Goal: Task Accomplishment & Management: Complete application form

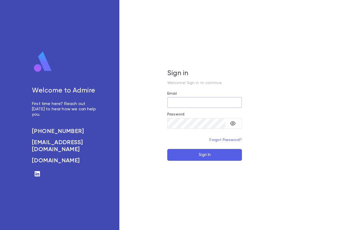
click at [176, 101] on input "Email" at bounding box center [204, 102] width 75 height 10
type input "**********"
click at [167, 149] on button "Sign In" at bounding box center [204, 155] width 75 height 12
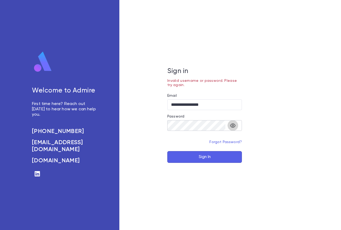
click at [232, 127] on icon "toggle password visibility" at bounding box center [233, 125] width 6 height 6
click at [147, 115] on div "**********" at bounding box center [204, 115] width 171 height 230
click at [192, 157] on button "Sign In" at bounding box center [204, 157] width 75 height 12
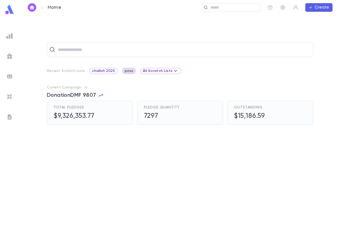
click at [127, 72] on span "poss" at bounding box center [129, 71] width 13 height 4
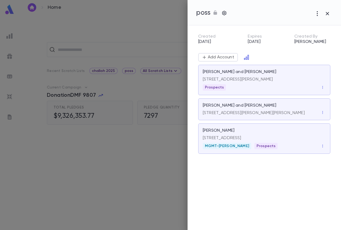
click at [148, 23] on div at bounding box center [170, 115] width 341 height 230
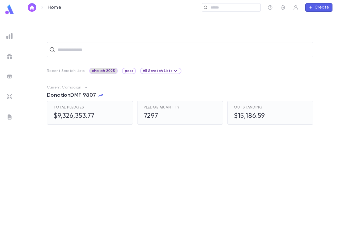
click at [108, 71] on span "challah 2025" at bounding box center [103, 71] width 27 height 4
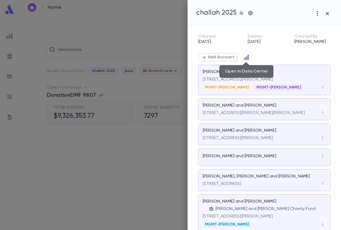
click at [246, 58] on icon "Open in Data Center" at bounding box center [246, 57] width 5 height 5
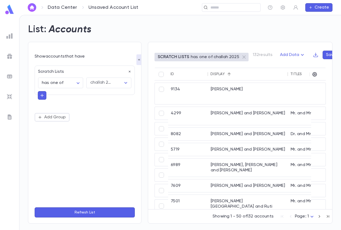
click at [222, 76] on div "Display" at bounding box center [248, 74] width 75 height 13
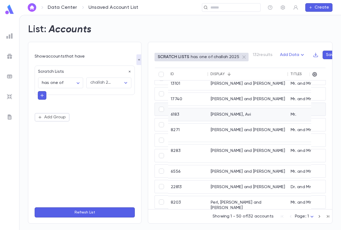
scroll to position [694, 0]
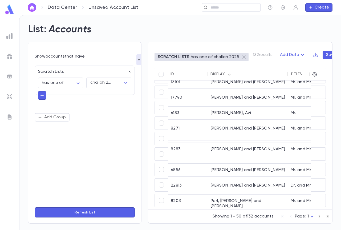
click at [218, 75] on div "Display" at bounding box center [218, 74] width 14 height 4
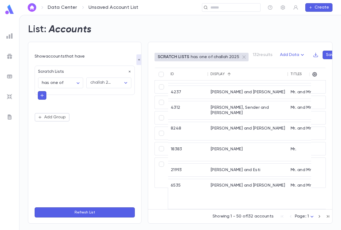
scroll to position [667, 0]
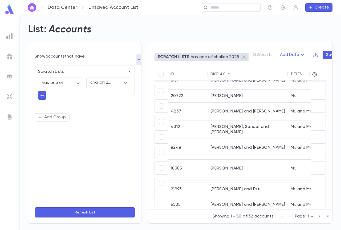
click at [321, 216] on icon "button" at bounding box center [320, 216] width 6 height 6
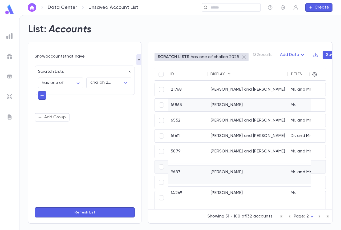
scroll to position [240, 0]
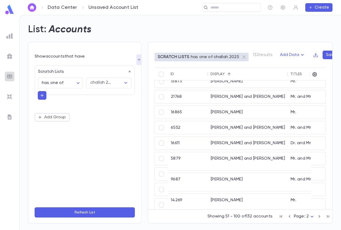
click at [10, 76] on img at bounding box center [9, 76] width 6 height 6
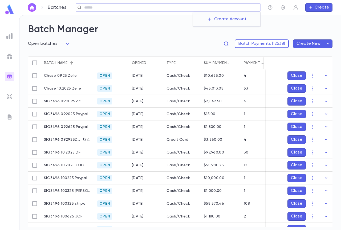
click at [223, 9] on input "text" at bounding box center [171, 7] width 176 height 5
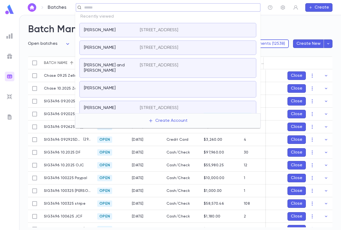
type input "*"
type input "**********"
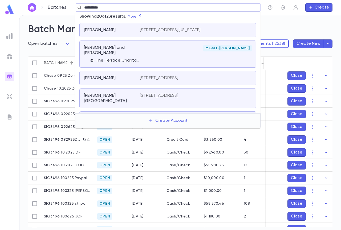
click at [101, 58] on div "[PERSON_NAME] and [PERSON_NAME] The Terrace Charitable Trust" at bounding box center [112, 54] width 56 height 18
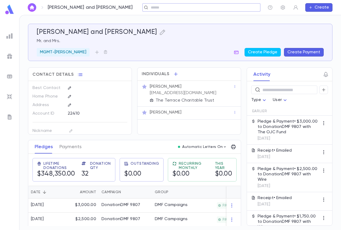
click at [147, 4] on div "​" at bounding box center [201, 7] width 118 height 9
type input "*"
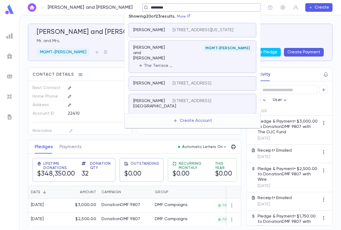
type input "**********"
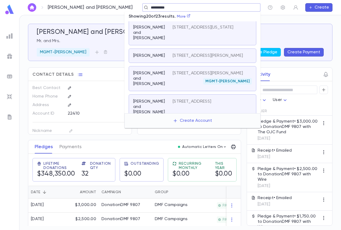
scroll to position [213, 0]
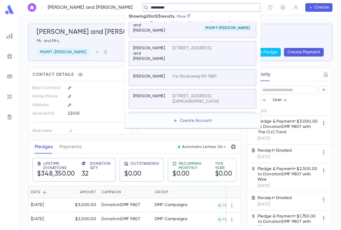
click at [155, 33] on div "[PERSON_NAME] and [PERSON_NAME]" at bounding box center [152, 25] width 39 height 16
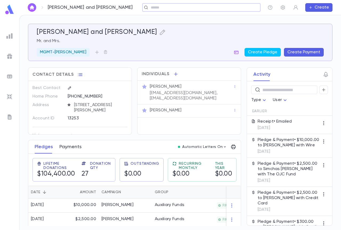
click at [72, 150] on button "Payments" at bounding box center [70, 146] width 22 height 13
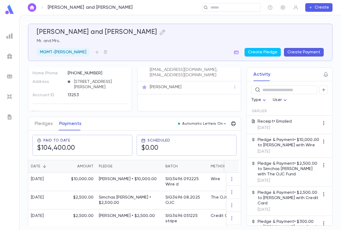
scroll to position [53, 0]
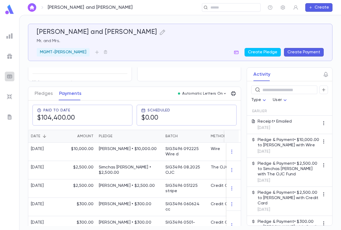
click at [12, 75] on img at bounding box center [9, 76] width 6 height 6
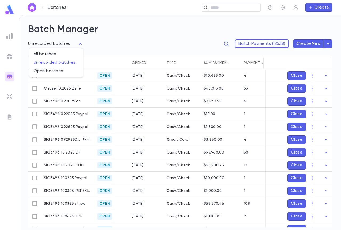
click at [53, 45] on body "**********" at bounding box center [170, 122] width 341 height 215
click at [57, 71] on span "Open batches" at bounding box center [56, 71] width 45 height 5
type input "****"
click at [324, 164] on icon "button" at bounding box center [326, 165] width 5 height 5
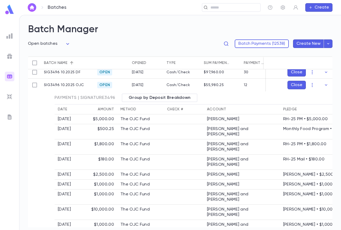
scroll to position [80, 0]
click at [324, 85] on icon "button" at bounding box center [326, 85] width 5 height 5
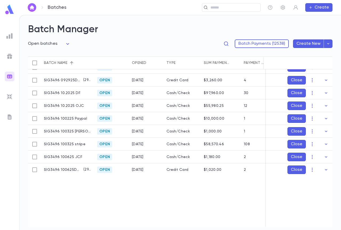
scroll to position [36, 0]
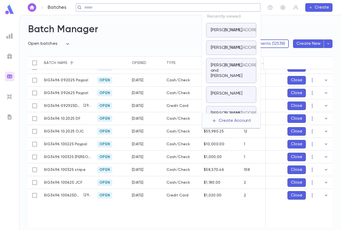
click at [222, 7] on input "text" at bounding box center [167, 7] width 168 height 5
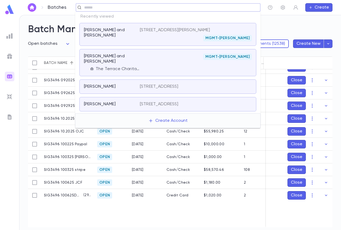
click at [138, 35] on div "[PERSON_NAME] and [PERSON_NAME]" at bounding box center [112, 34] width 56 height 14
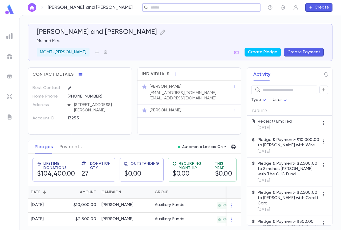
click at [148, 10] on div "​" at bounding box center [201, 7] width 118 height 9
click at [149, 7] on input "text" at bounding box center [199, 7] width 101 height 5
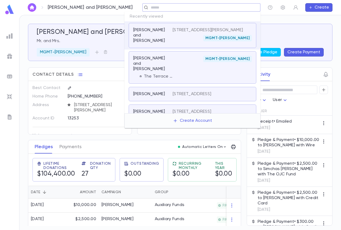
click at [168, 66] on div "[PERSON_NAME] and [PERSON_NAME] The Terrace Charitable Trust" at bounding box center [152, 67] width 39 height 23
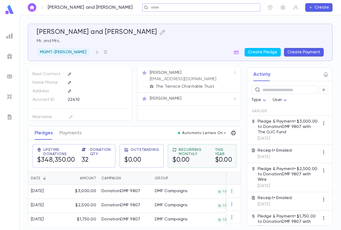
scroll to position [27, 0]
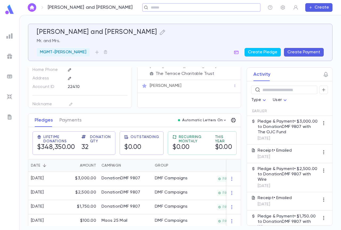
click at [159, 8] on input "text" at bounding box center [199, 7] width 101 height 5
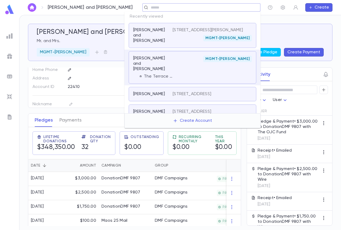
click at [186, 33] on p "[STREET_ADDRESS][PERSON_NAME]" at bounding box center [208, 29] width 70 height 5
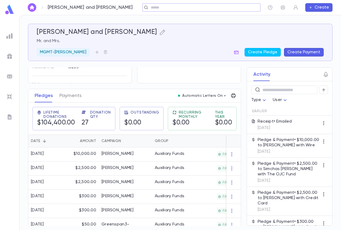
scroll to position [27, 0]
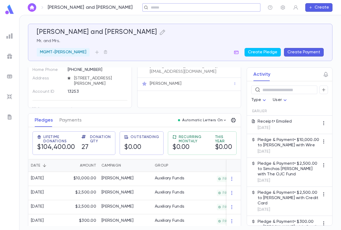
click at [295, 53] on button "Create Payment" at bounding box center [304, 52] width 40 height 9
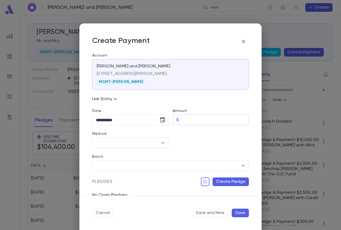
click at [188, 118] on input "Amount" at bounding box center [215, 120] width 68 height 10
type input "*********"
click at [185, 135] on div at bounding box center [208, 136] width 81 height 23
click at [163, 122] on icon "Choose date, selected date is Oct 6, 2025" at bounding box center [162, 119] width 5 height 5
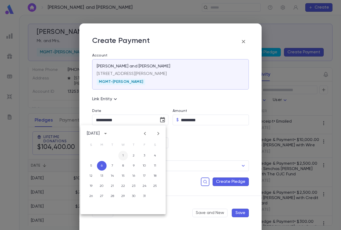
click at [120, 157] on button "1" at bounding box center [123, 156] width 10 height 10
type input "**********"
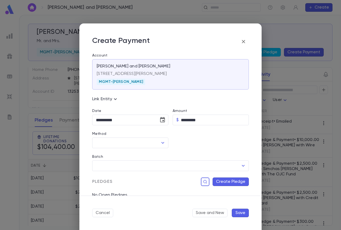
click at [191, 148] on div at bounding box center [208, 136] width 81 height 23
click at [134, 141] on input "Method" at bounding box center [126, 143] width 63 height 10
click at [126, 156] on li "The OJC Fund" at bounding box center [129, 154] width 75 height 9
type input "**********"
click at [123, 168] on input "Batch" at bounding box center [167, 166] width 144 height 10
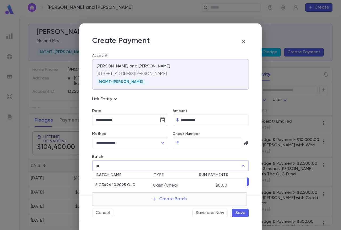
click at [123, 184] on p "SIG3496 10.2025 OJC" at bounding box center [115, 185] width 40 height 5
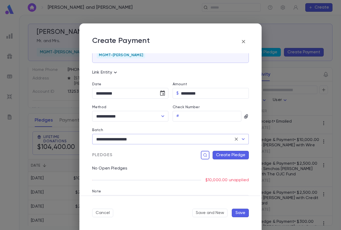
type input "**********"
click at [228, 154] on button "Create Pledge" at bounding box center [231, 155] width 36 height 9
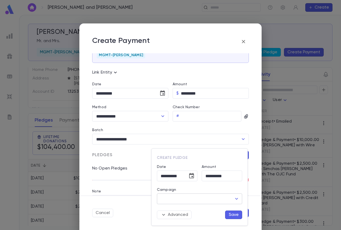
click at [186, 198] on input "Campaign" at bounding box center [195, 199] width 73 height 10
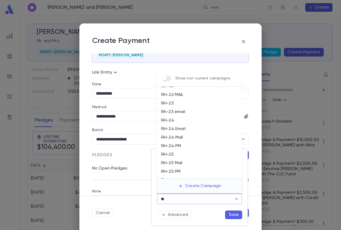
scroll to position [19, 0]
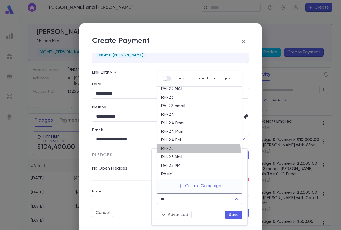
click at [176, 151] on li "RH-25" at bounding box center [199, 148] width 85 height 9
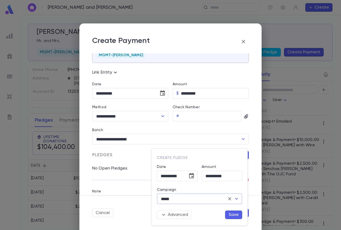
type input "*****"
click at [229, 214] on button "Save" at bounding box center [233, 215] width 17 height 9
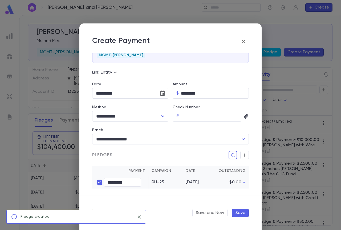
click at [238, 213] on button "Save" at bounding box center [240, 213] width 17 height 9
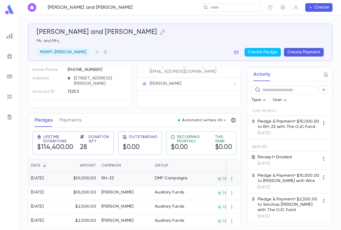
click at [110, 178] on div "RH-25" at bounding box center [108, 178] width 13 height 5
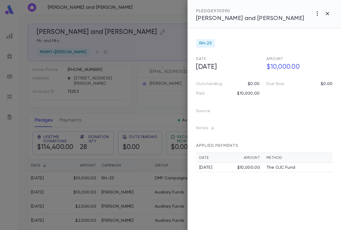
click at [213, 130] on icon "button" at bounding box center [212, 128] width 5 height 5
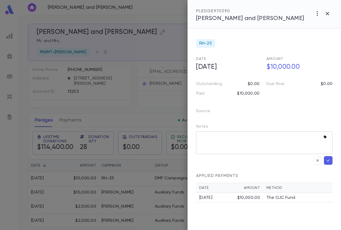
click at [325, 136] on icon "button" at bounding box center [325, 137] width 3 height 3
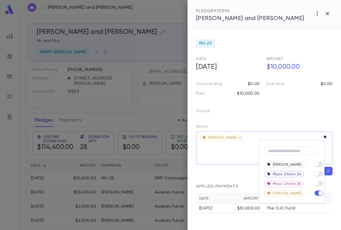
click at [221, 157] on div at bounding box center [170, 115] width 341 height 230
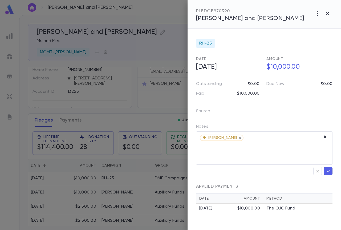
click at [328, 169] on icon "button" at bounding box center [328, 170] width 5 height 5
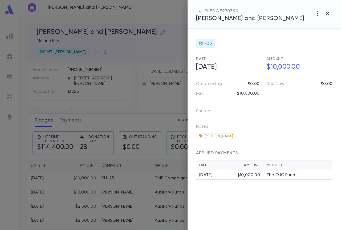
click at [171, 43] on div at bounding box center [170, 115] width 341 height 230
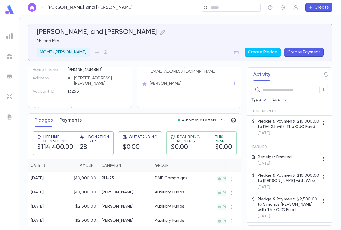
click at [69, 119] on button "Payments" at bounding box center [70, 120] width 22 height 13
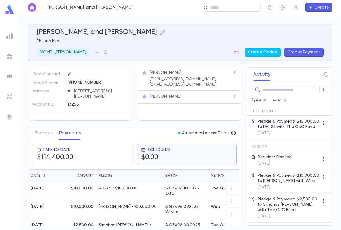
scroll to position [27, 0]
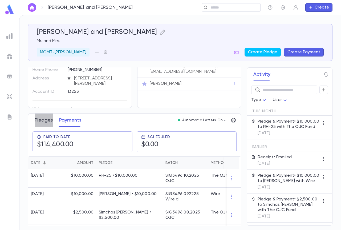
click at [51, 121] on button "Pledges" at bounding box center [44, 120] width 18 height 13
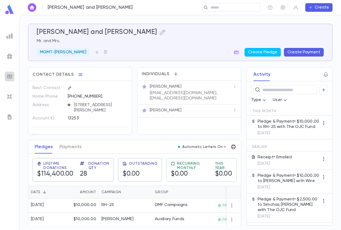
click at [7, 76] on img at bounding box center [9, 76] width 6 height 6
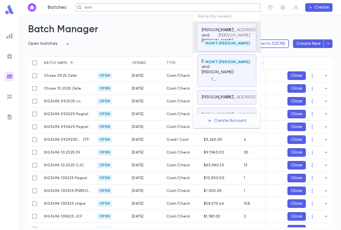
click at [213, 9] on input "text" at bounding box center [167, 7] width 168 height 5
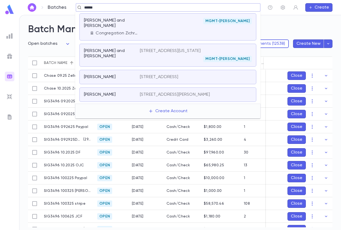
type input "******"
click at [272, 29] on h2 "Batch Manager" at bounding box center [180, 30] width 305 height 12
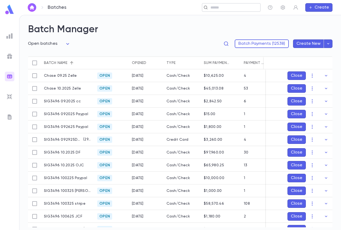
click at [215, 11] on div "​" at bounding box center [231, 7] width 59 height 9
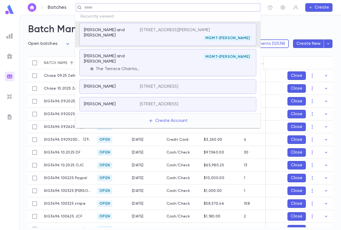
click at [147, 5] on input "text" at bounding box center [167, 7] width 168 height 5
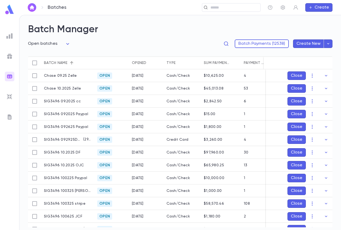
click at [269, 23] on div "Batch Manager Open batches **** Batch Payments (12538) Create New Batch name Op…" at bounding box center [180, 122] width 322 height 215
click at [212, 8] on input "text" at bounding box center [229, 7] width 41 height 5
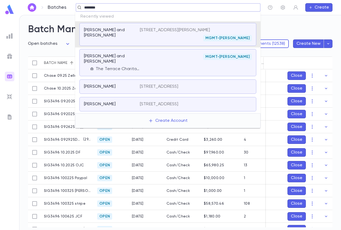
type input "*********"
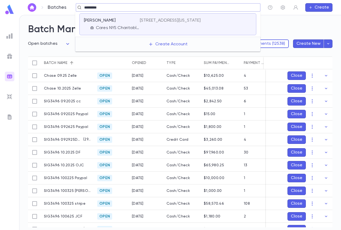
click at [187, 30] on div "[STREET_ADDRESS][US_STATE]" at bounding box center [196, 24] width 112 height 13
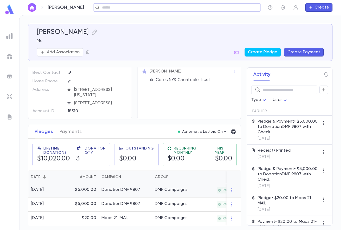
scroll to position [17, 0]
click at [74, 127] on button "Payments" at bounding box center [70, 131] width 22 height 13
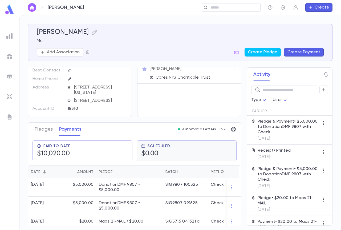
scroll to position [22, 0]
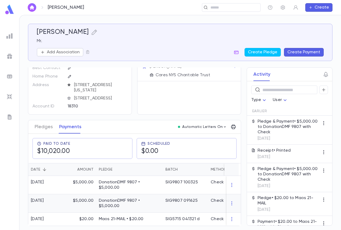
click at [149, 202] on p "DonationDMF 9807 • $5,000.00" at bounding box center [129, 203] width 61 height 11
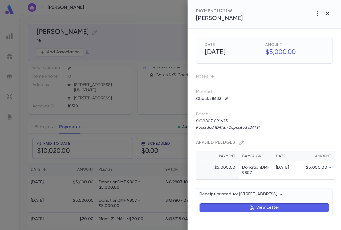
click at [162, 91] on div at bounding box center [170, 115] width 341 height 230
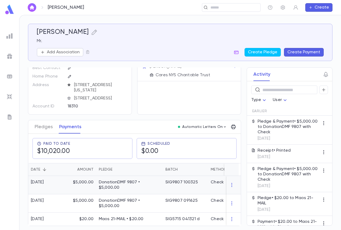
click at [113, 182] on p "DonationDMF 9807 • $5,000.00" at bounding box center [129, 185] width 61 height 11
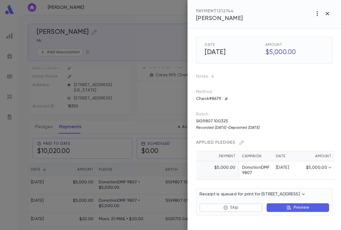
click at [160, 98] on div at bounding box center [170, 115] width 341 height 230
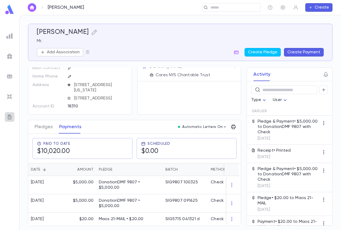
click at [10, 116] on img at bounding box center [9, 117] width 6 height 6
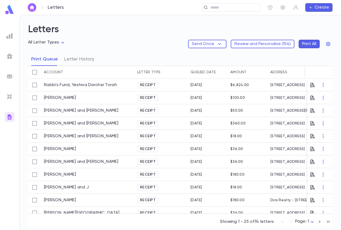
click at [314, 219] on body "Letters ​ Create Letters All Letter Types Send Once Review and Personalize ( 15…" at bounding box center [170, 122] width 341 height 215
click at [310, 221] on span "Page: 3" at bounding box center [306, 219] width 15 height 5
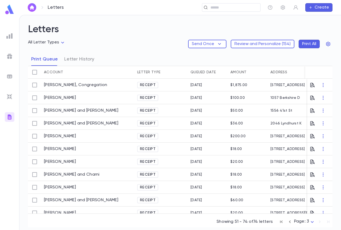
click at [290, 222] on icon "button" at bounding box center [290, 221] width 2 height 3
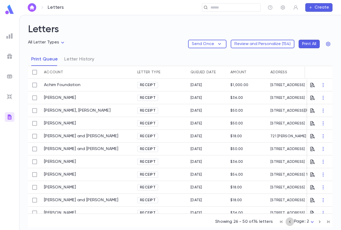
click at [290, 222] on icon "button" at bounding box center [290, 221] width 2 height 3
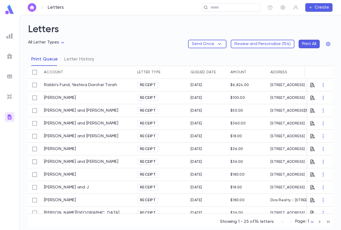
click at [321, 222] on icon "button" at bounding box center [320, 222] width 6 height 6
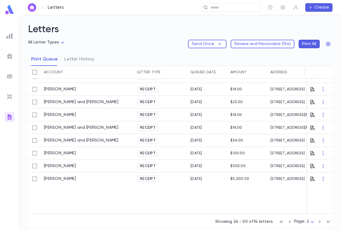
scroll to position [240, 0]
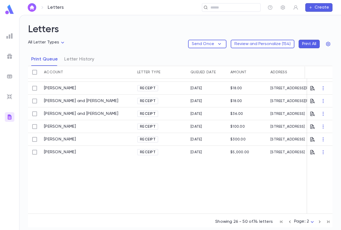
click at [319, 223] on icon "button" at bounding box center [320, 222] width 6 height 6
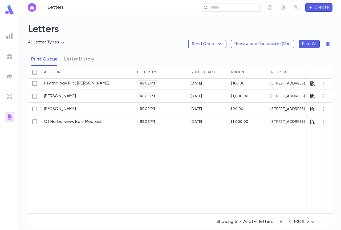
scroll to position [213, 0]
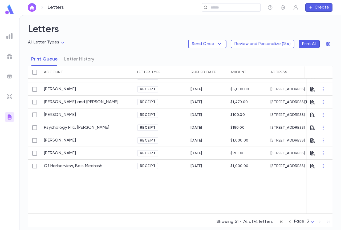
click at [203, 71] on div "Queued Date" at bounding box center [203, 72] width 25 height 13
click at [224, 10] on div "​" at bounding box center [231, 7] width 59 height 9
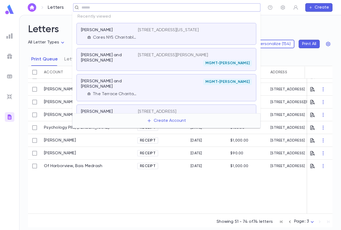
click at [159, 10] on input "text" at bounding box center [165, 7] width 170 height 5
click at [138, 33] on div "[STREET_ADDRESS][US_STATE]" at bounding box center [195, 33] width 114 height 13
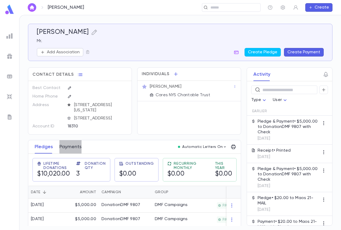
click at [74, 146] on button "Payments" at bounding box center [70, 146] width 22 height 13
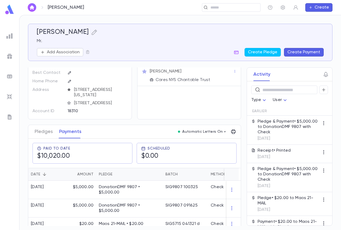
scroll to position [22, 0]
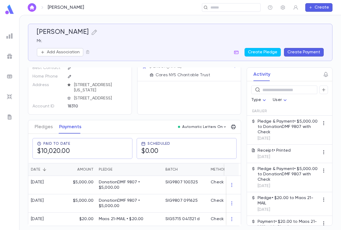
click at [10, 73] on img at bounding box center [9, 76] width 6 height 6
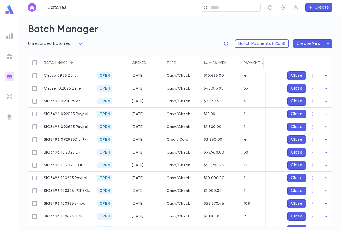
click at [197, 39] on div "**********" at bounding box center [180, 45] width 305 height 21
click at [57, 45] on body "**********" at bounding box center [170, 122] width 341 height 215
click at [57, 74] on li "Open batches" at bounding box center [56, 71] width 54 height 9
type input "****"
